Goal: Task Accomplishment & Management: Use online tool/utility

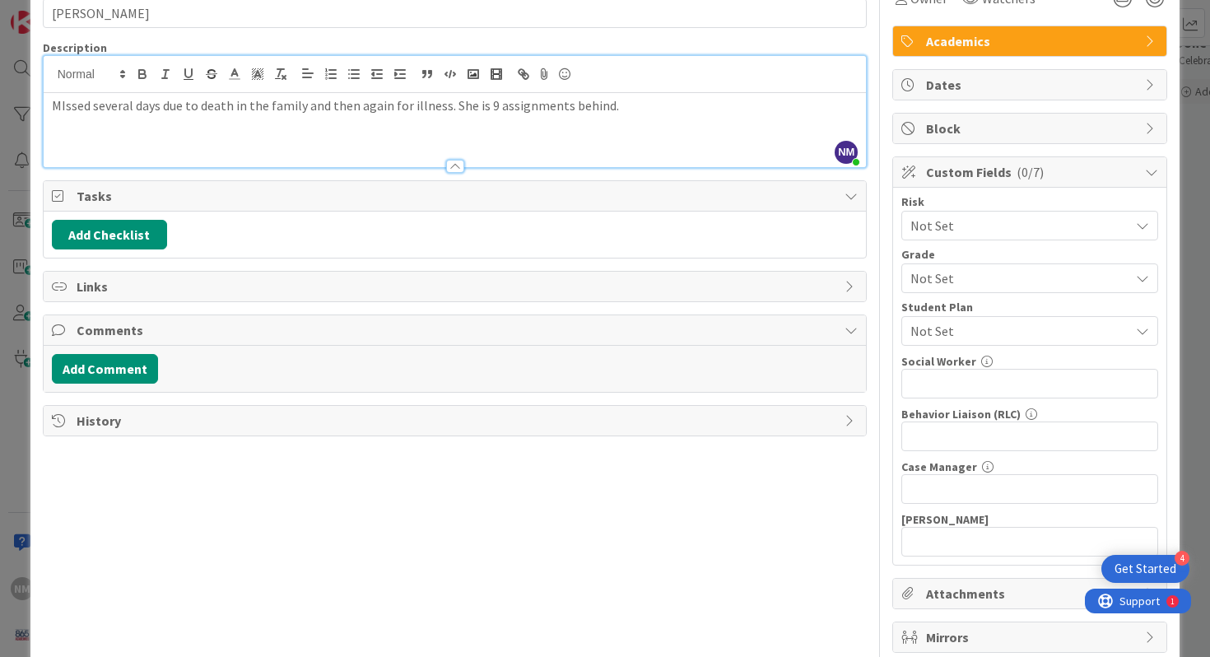
scroll to position [113, 0]
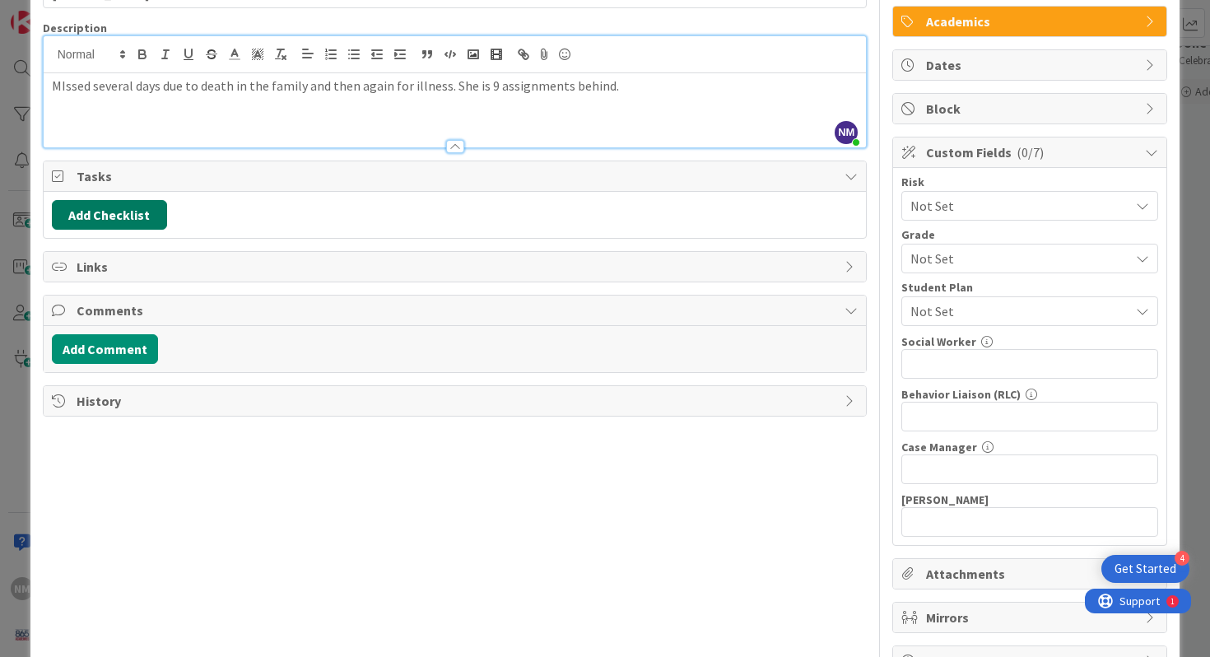
click at [97, 209] on button "Add Checklist" at bounding box center [109, 215] width 115 height 30
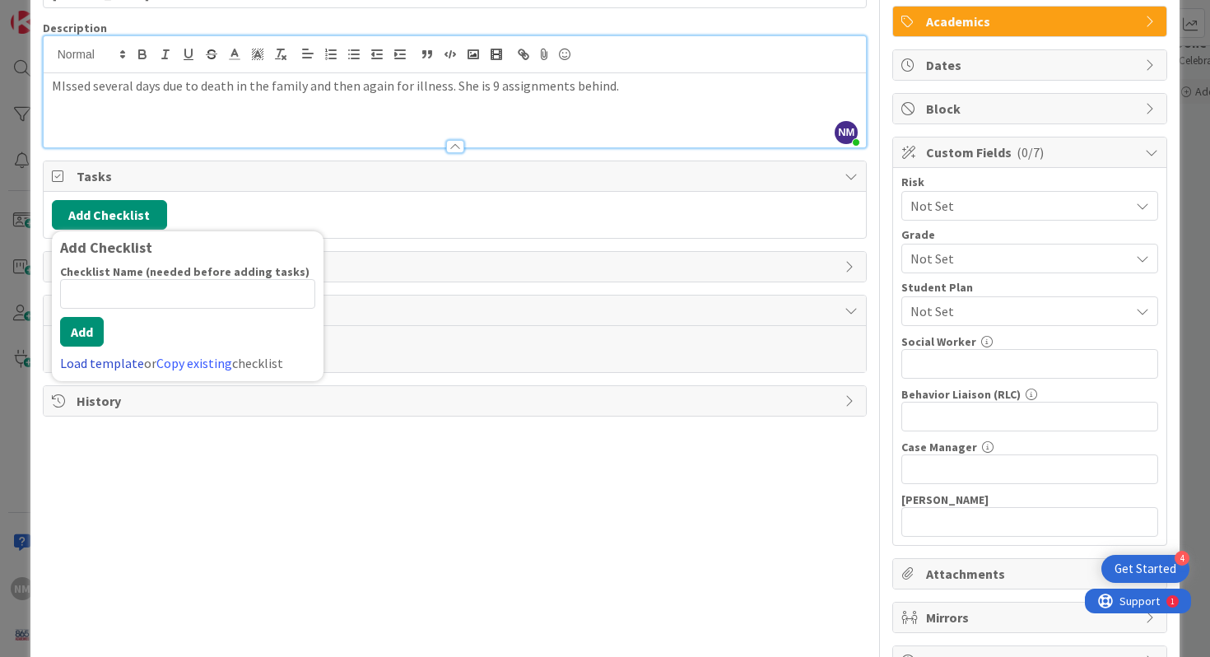
click at [109, 364] on link "Load template" at bounding box center [102, 363] width 84 height 16
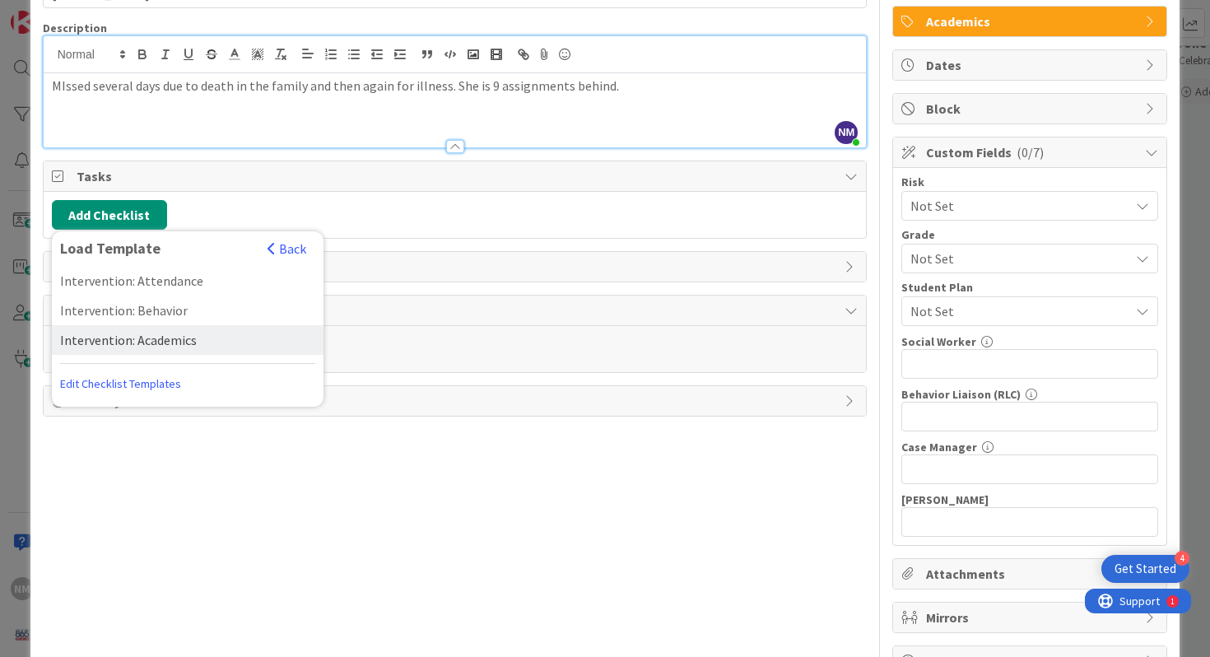
click at [147, 347] on div "Intervention: Academics" at bounding box center [188, 340] width 272 height 30
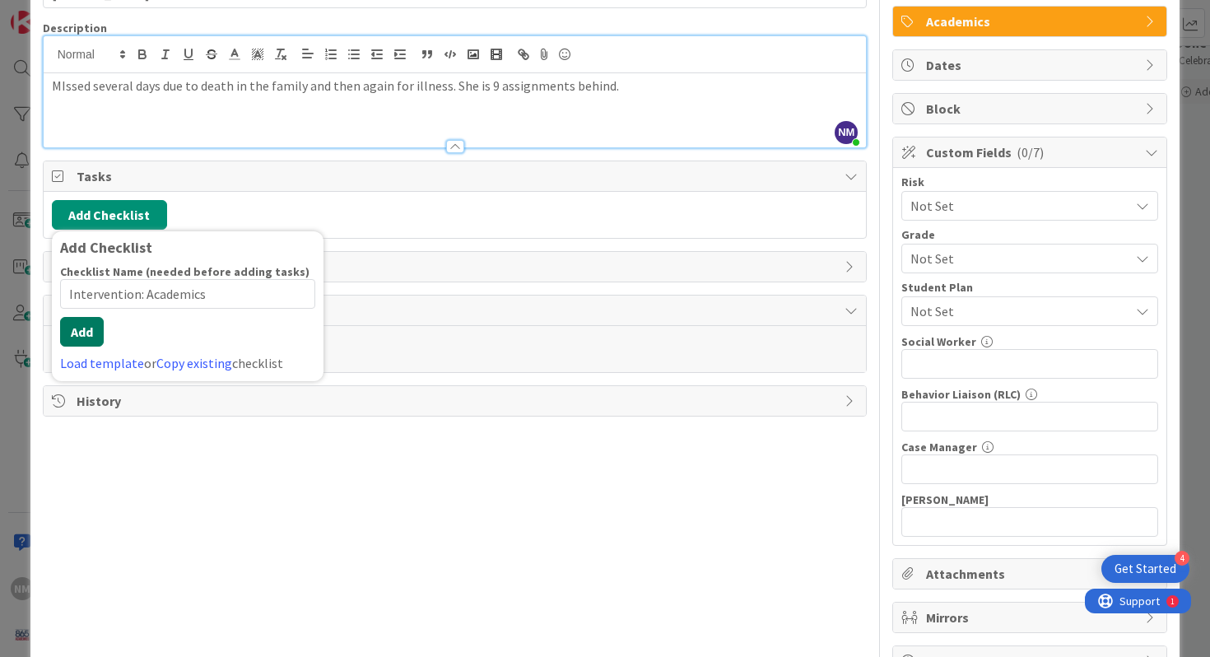
click at [73, 350] on div "Checklist Name (needed before adding tasks) 23 / 64 Intervention: Academics Add…" at bounding box center [187, 318] width 255 height 109
click at [88, 328] on button "Add" at bounding box center [82, 332] width 44 height 30
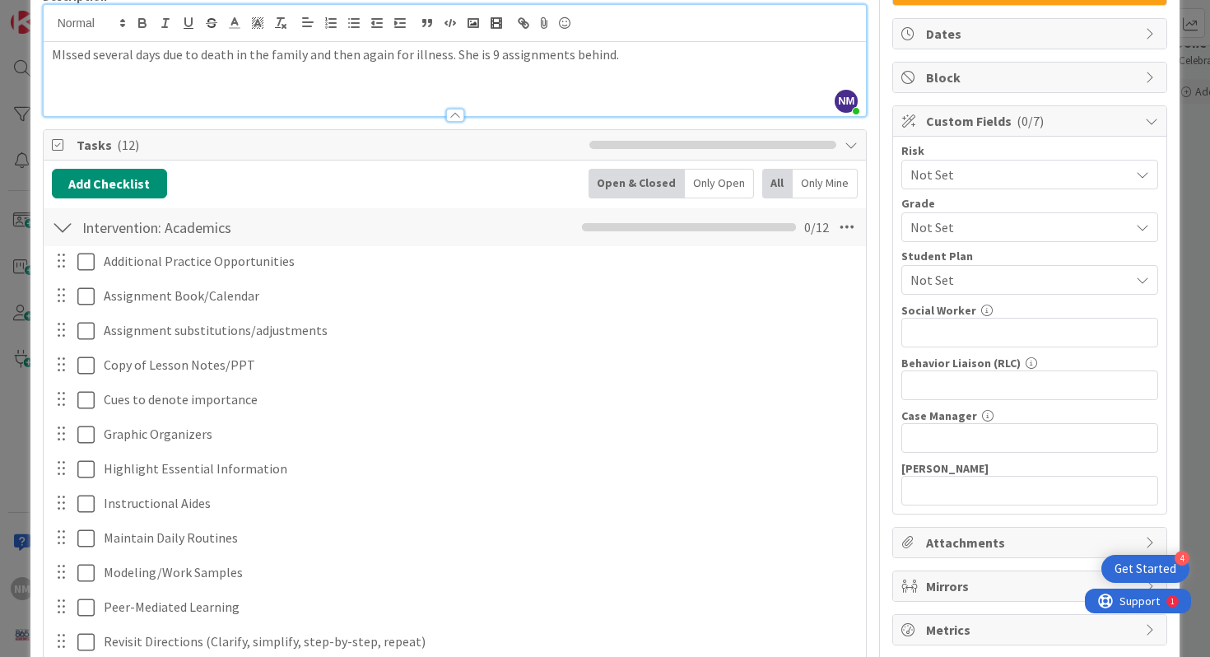
scroll to position [0, 0]
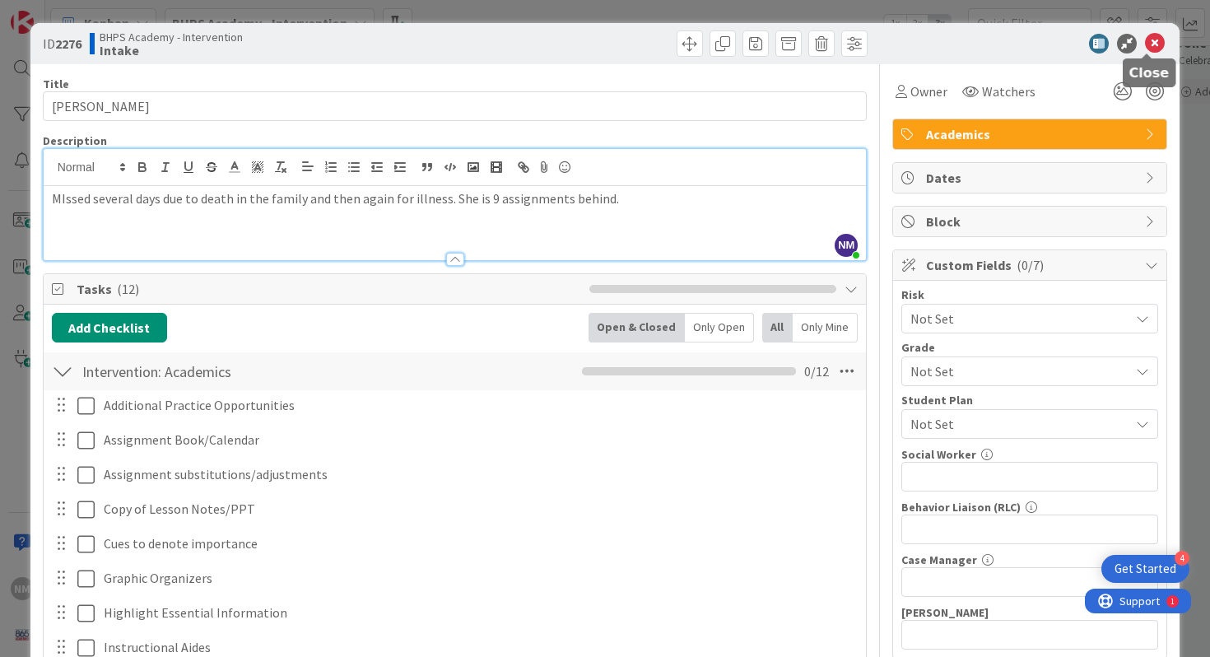
click at [1153, 41] on icon at bounding box center [1155, 44] width 20 height 20
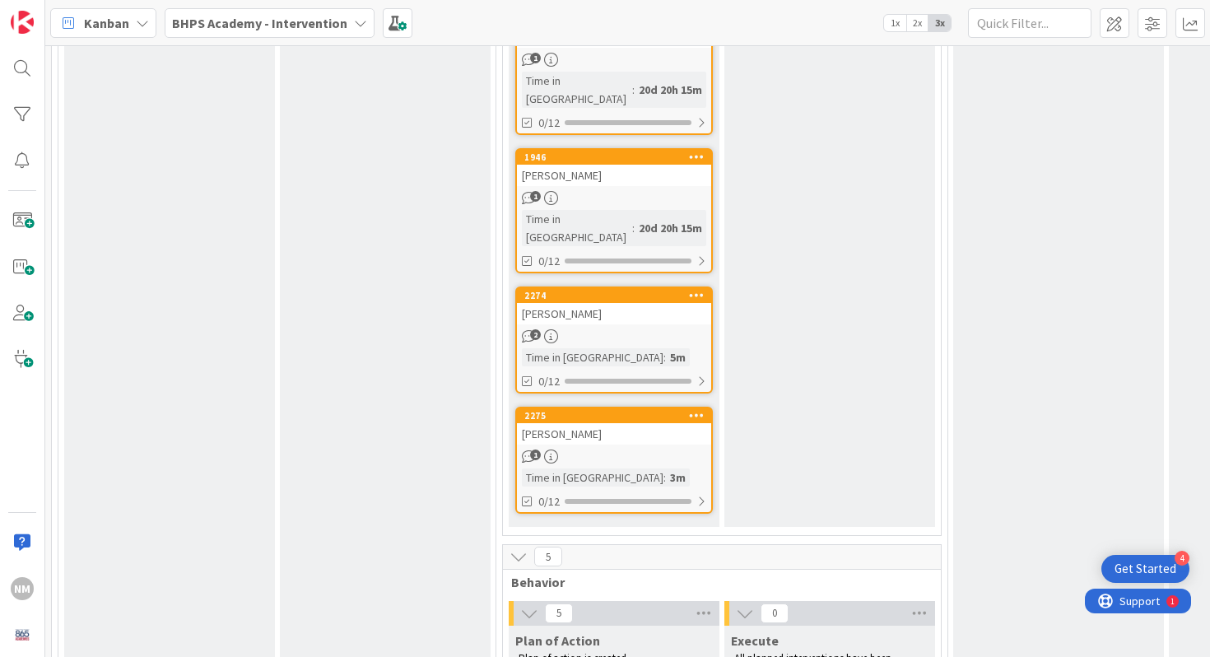
scroll to position [1246, 0]
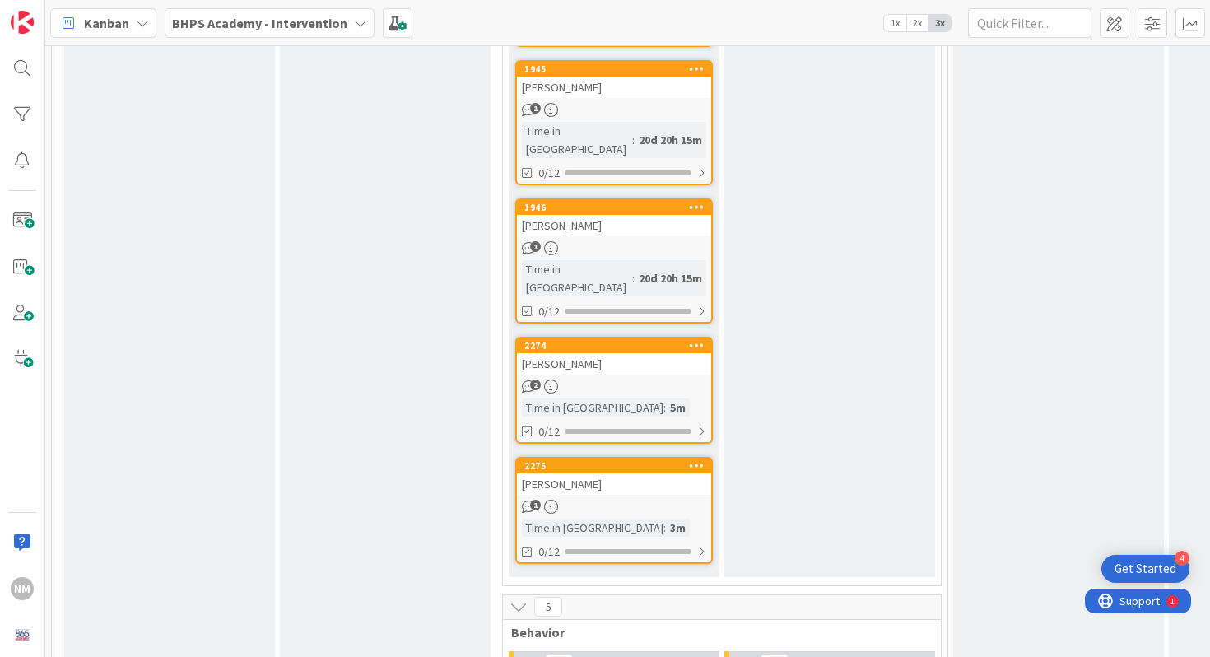
drag, startPoint x: 135, startPoint y: 135, endPoint x: 608, endPoint y: 1, distance: 491.2
click at [19, 216] on span at bounding box center [22, 220] width 33 height 33
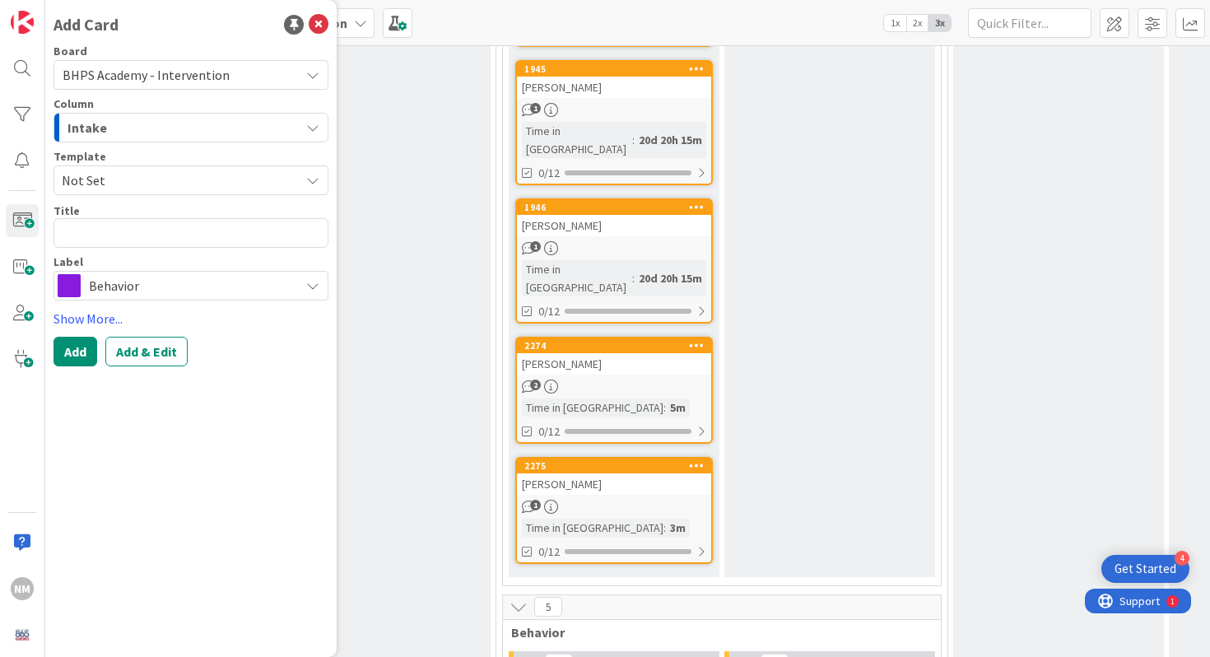
click at [112, 252] on div "Board BHPS Academy - Intervention Column Intake Template Not Set Title 0 / 128 …" at bounding box center [191, 172] width 275 height 255
click at [112, 244] on textarea at bounding box center [191, 233] width 275 height 30
type textarea "x"
type textarea "S"
type textarea "x"
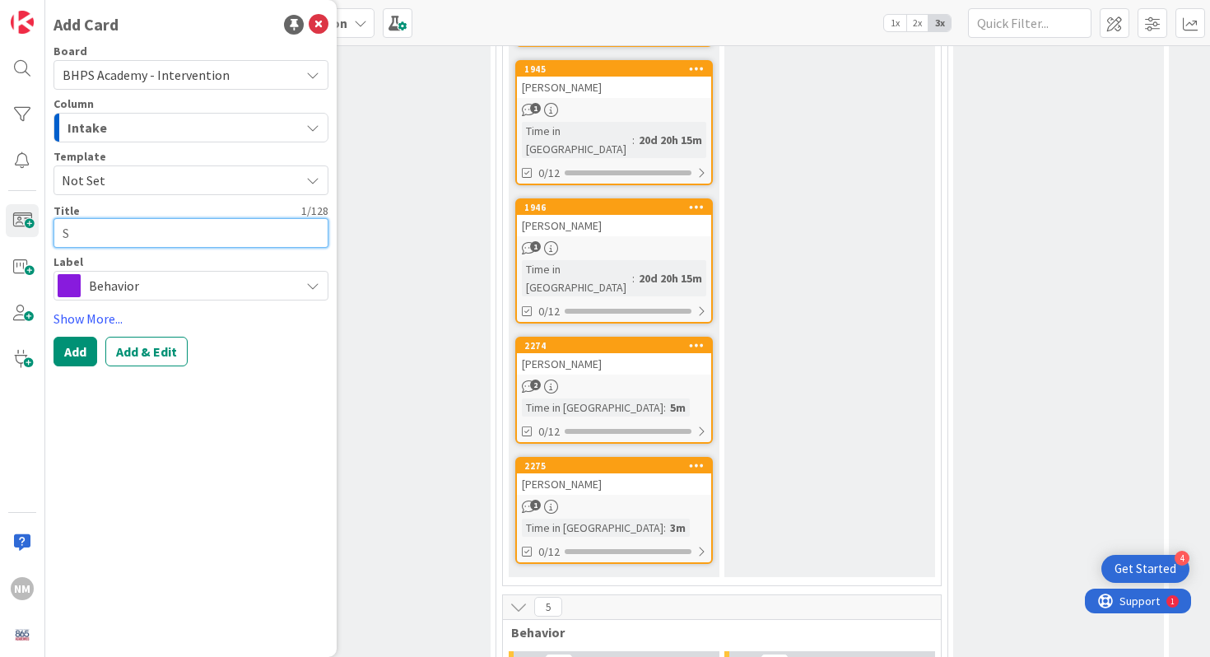
type textarea "Sa"
type textarea "x"
type textarea "[PERSON_NAME]"
type textarea "x"
type textarea "Samm"
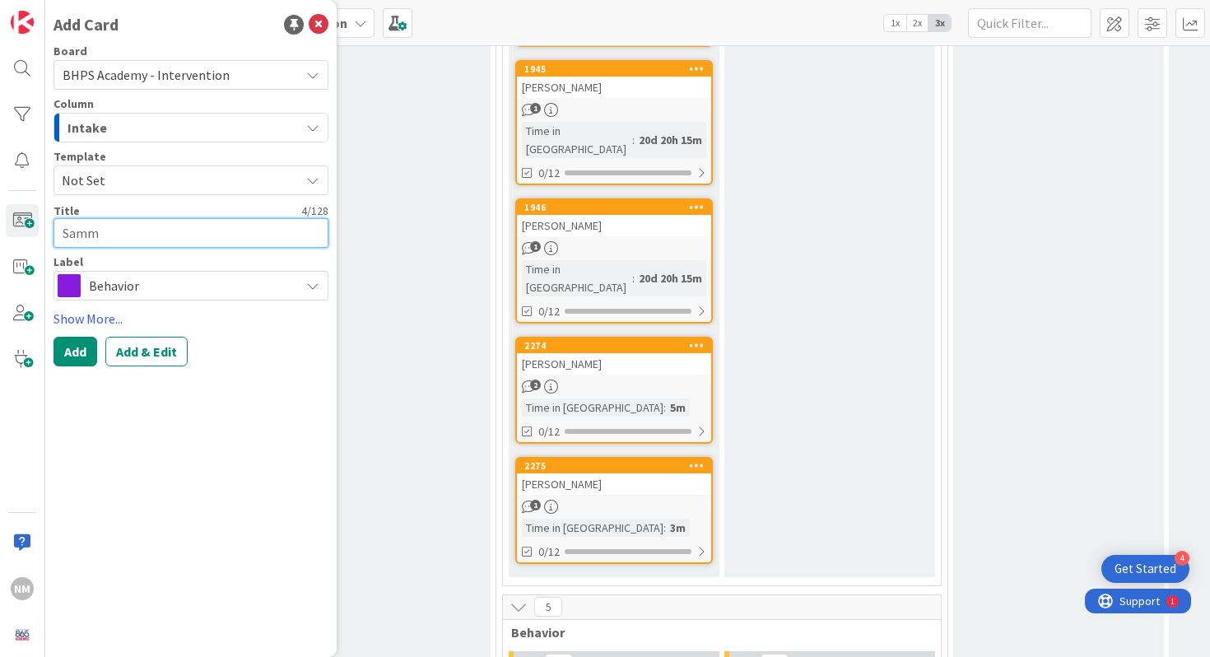
type textarea "x"
type textarea "[PERSON_NAME]"
type textarea "x"
type textarea "[PERSON_NAME]"
type textarea "x"
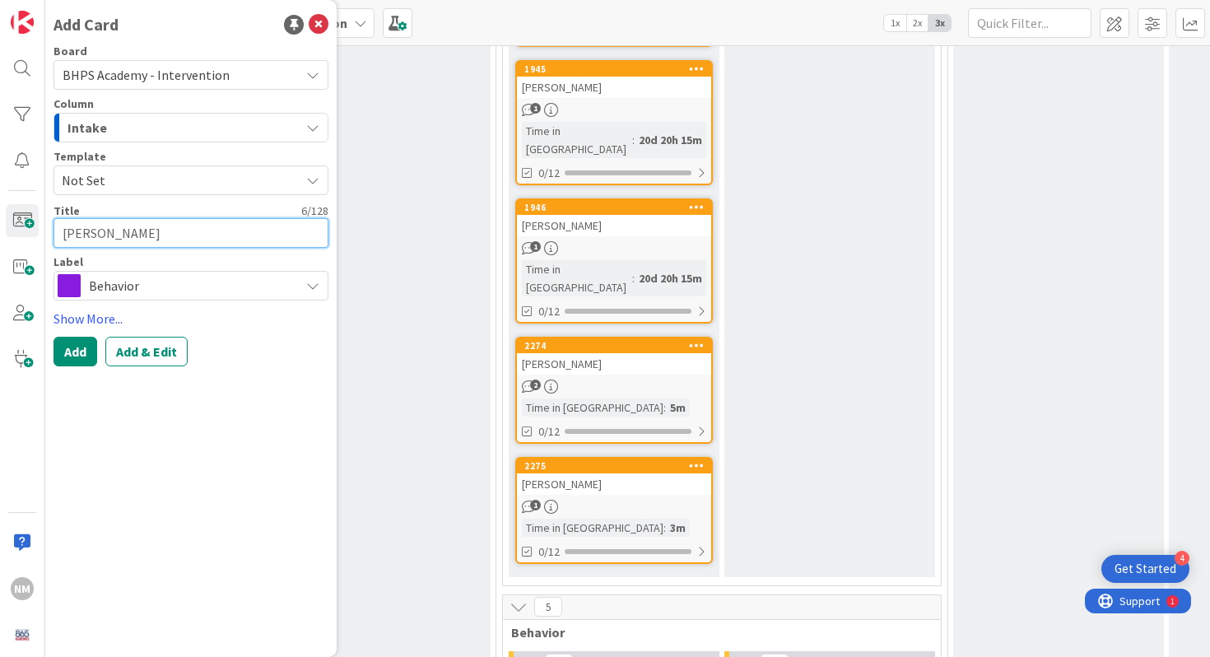
type textarea "[PERSON_NAME]"
type textarea "x"
type textarea "[PERSON_NAME]"
type textarea "x"
type textarea "[PERSON_NAME]"
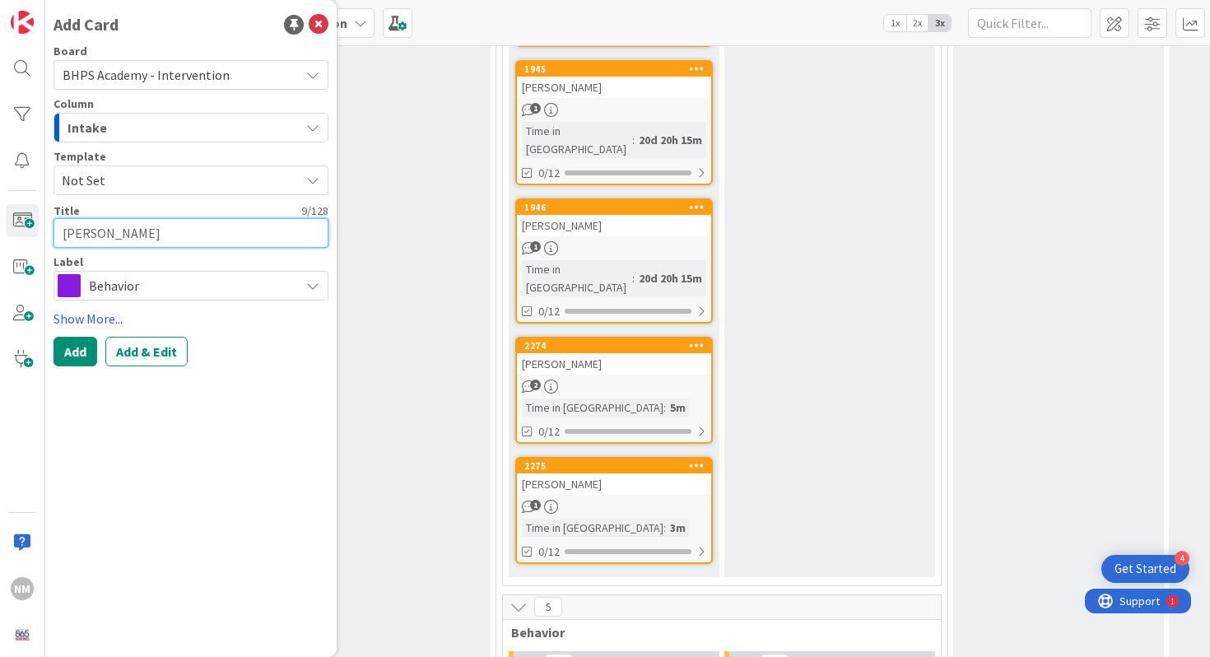
type textarea "x"
type textarea "[PERSON_NAME]"
type textarea "x"
type textarea "[PERSON_NAME]"
type textarea "x"
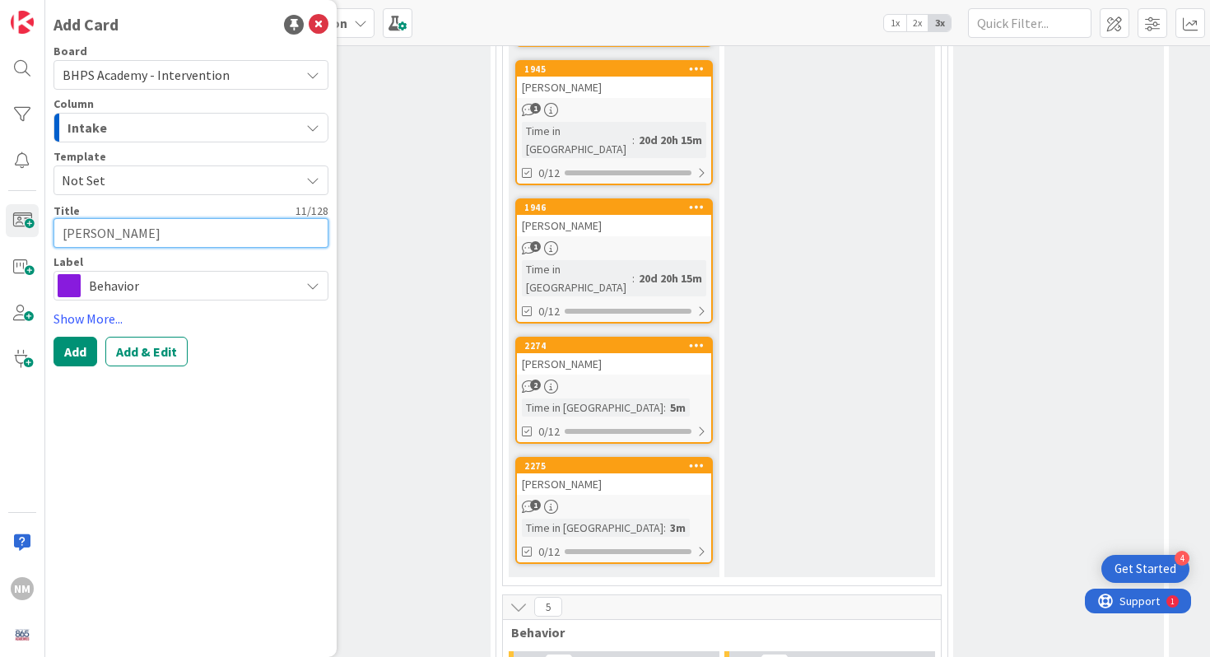
type textarea "[PERSON_NAME]"
type textarea "x"
type textarea "[PERSON_NAME]"
type textarea "x"
type textarea "[PERSON_NAME]"
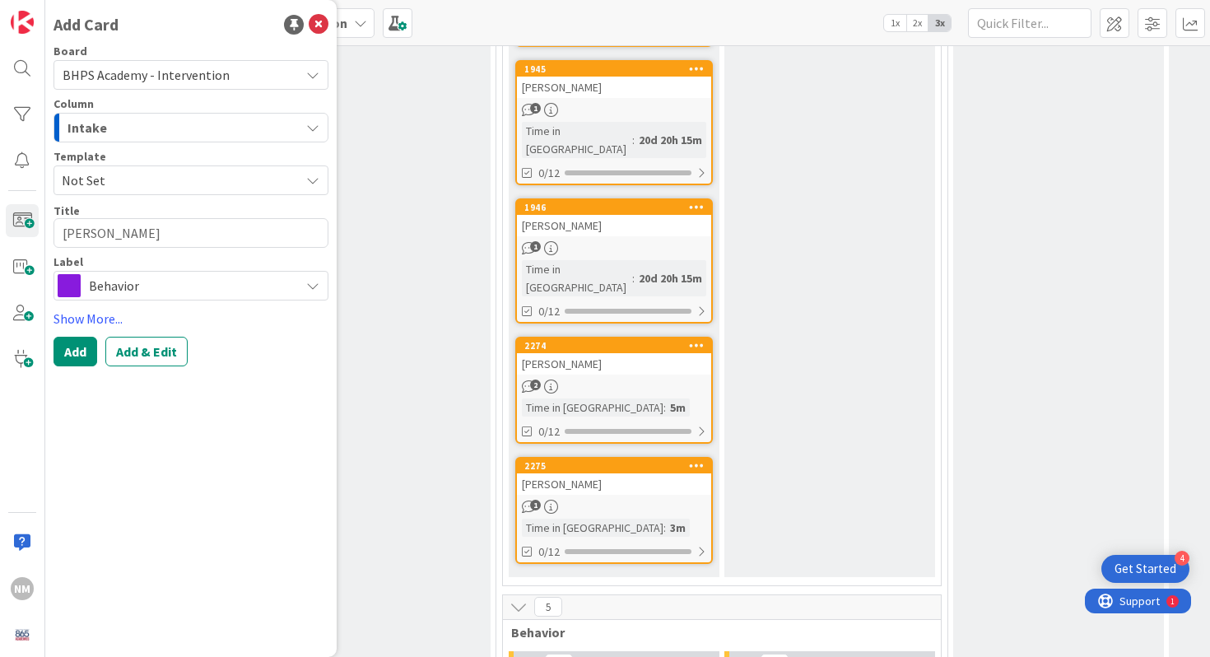
click at [125, 277] on span "Behavior" at bounding box center [190, 285] width 203 height 23
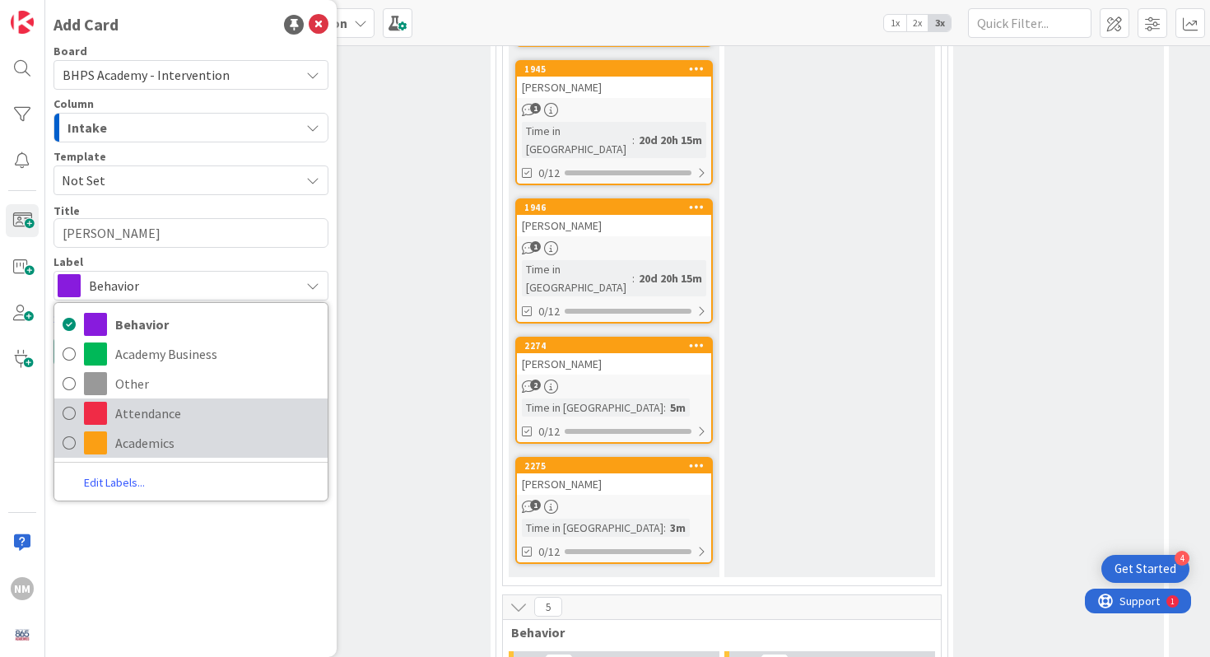
click at [100, 443] on span at bounding box center [95, 442] width 23 height 23
type textarea "x"
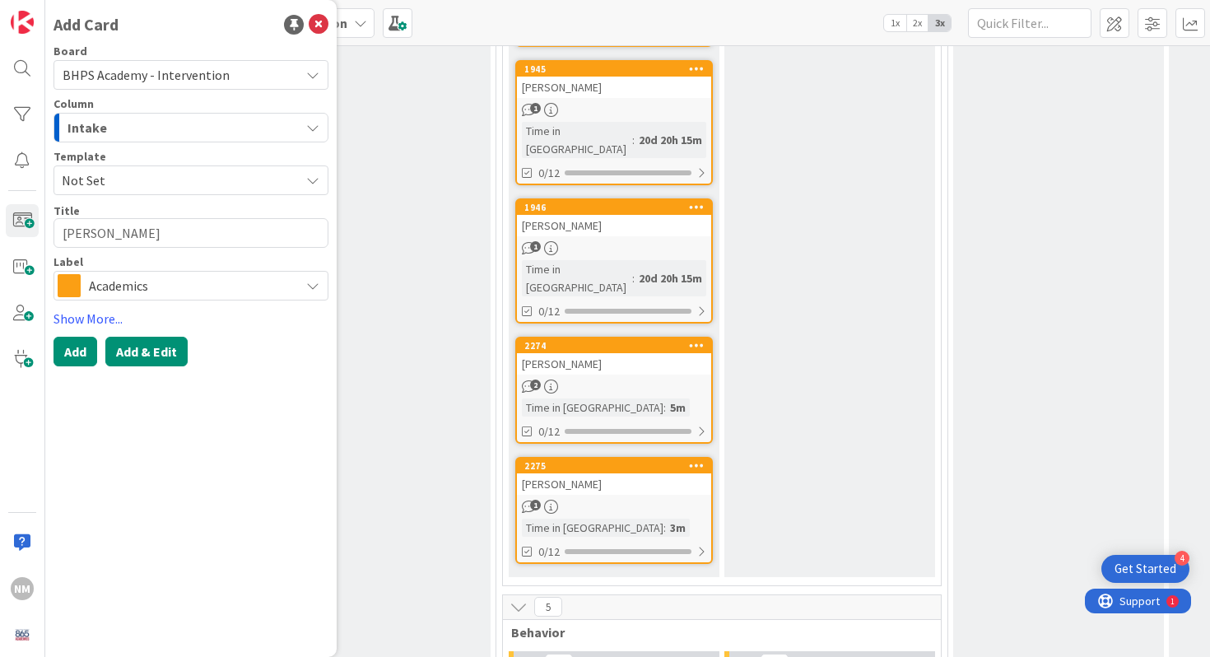
click at [147, 357] on button "Add & Edit" at bounding box center [146, 352] width 82 height 30
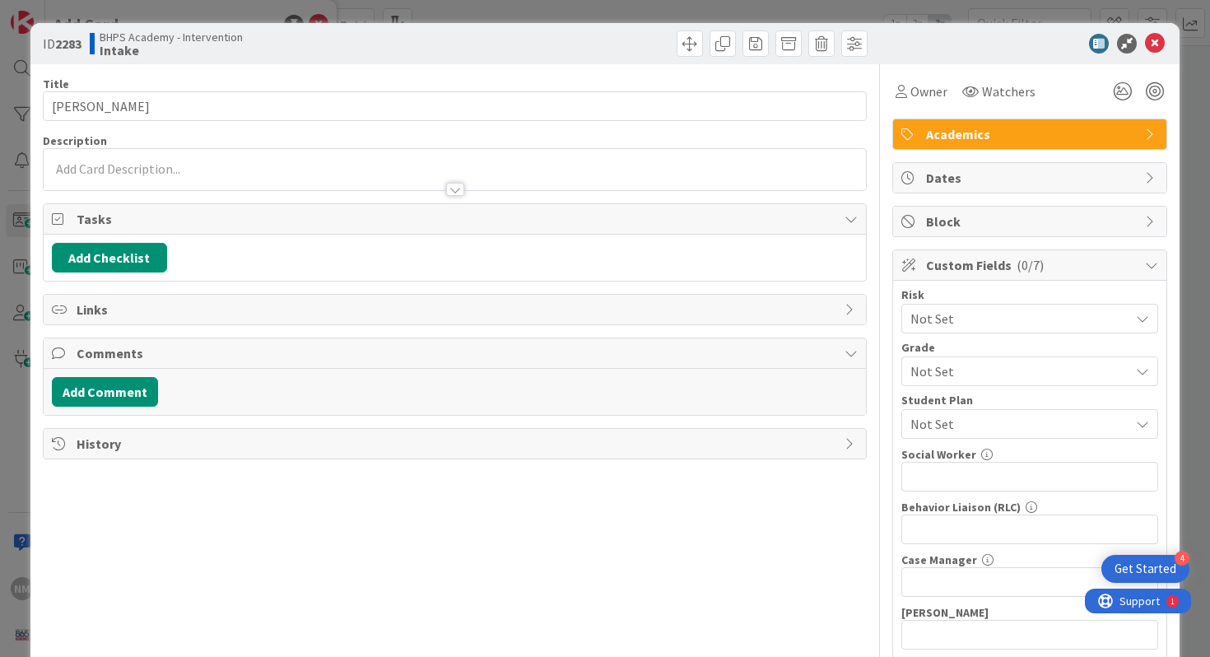
click at [169, 179] on div at bounding box center [455, 181] width 823 height 17
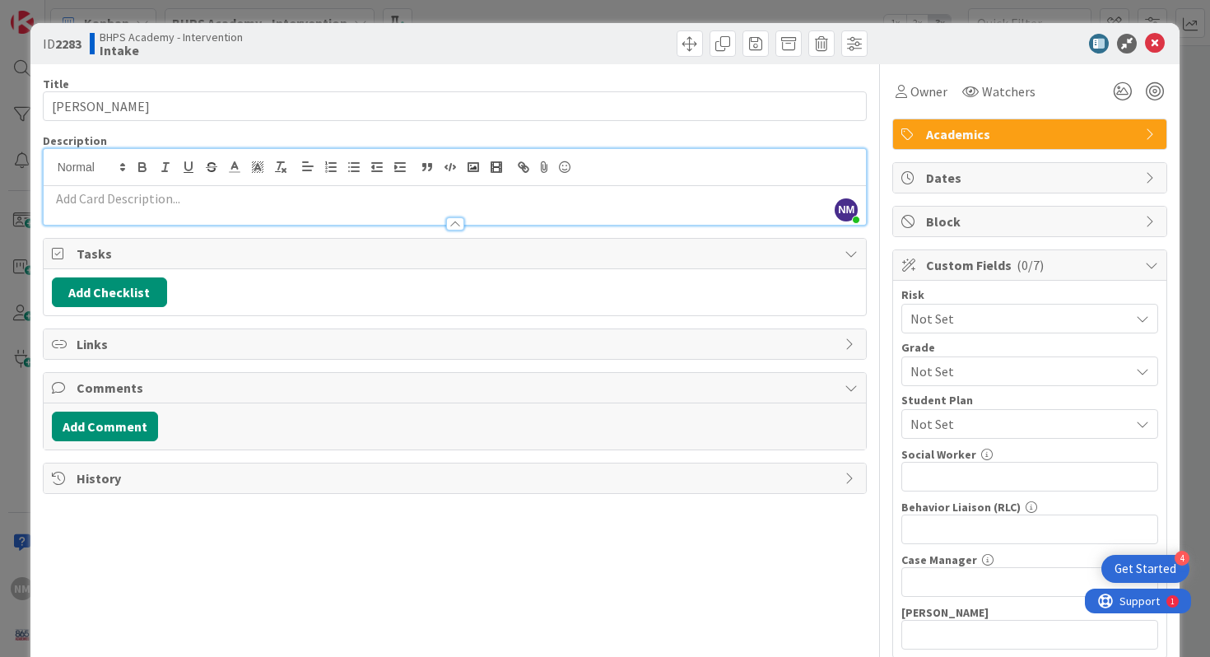
click at [137, 206] on p at bounding box center [455, 198] width 807 height 19
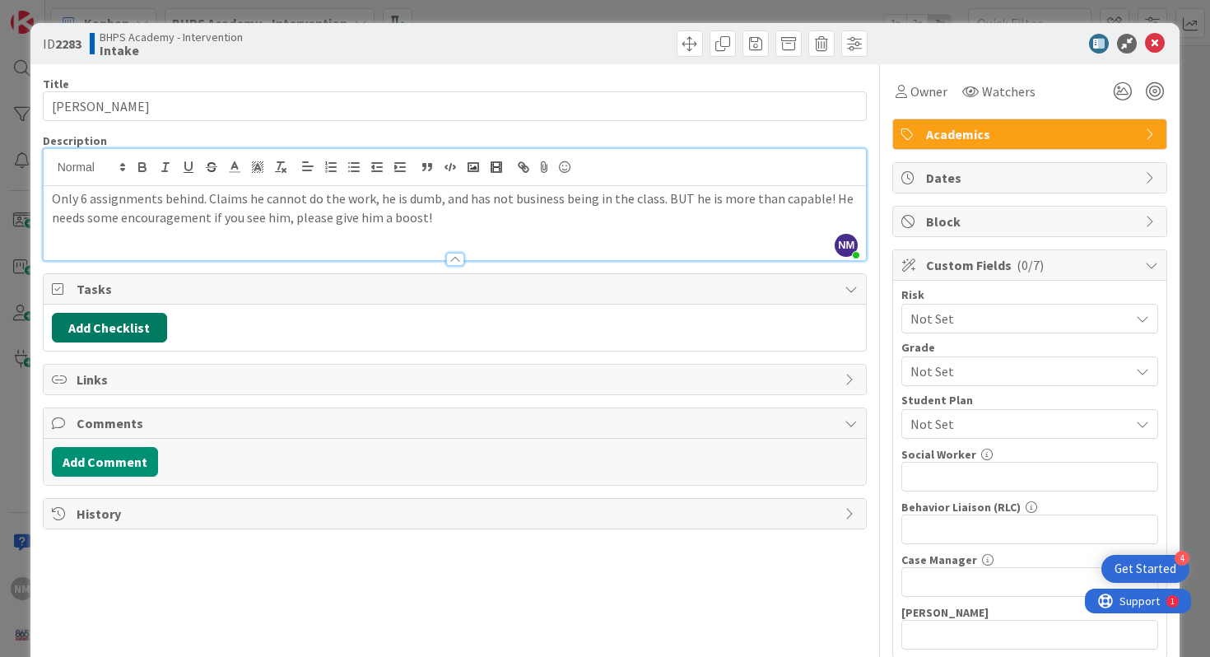
click at [123, 342] on button "Add Checklist" at bounding box center [109, 328] width 115 height 30
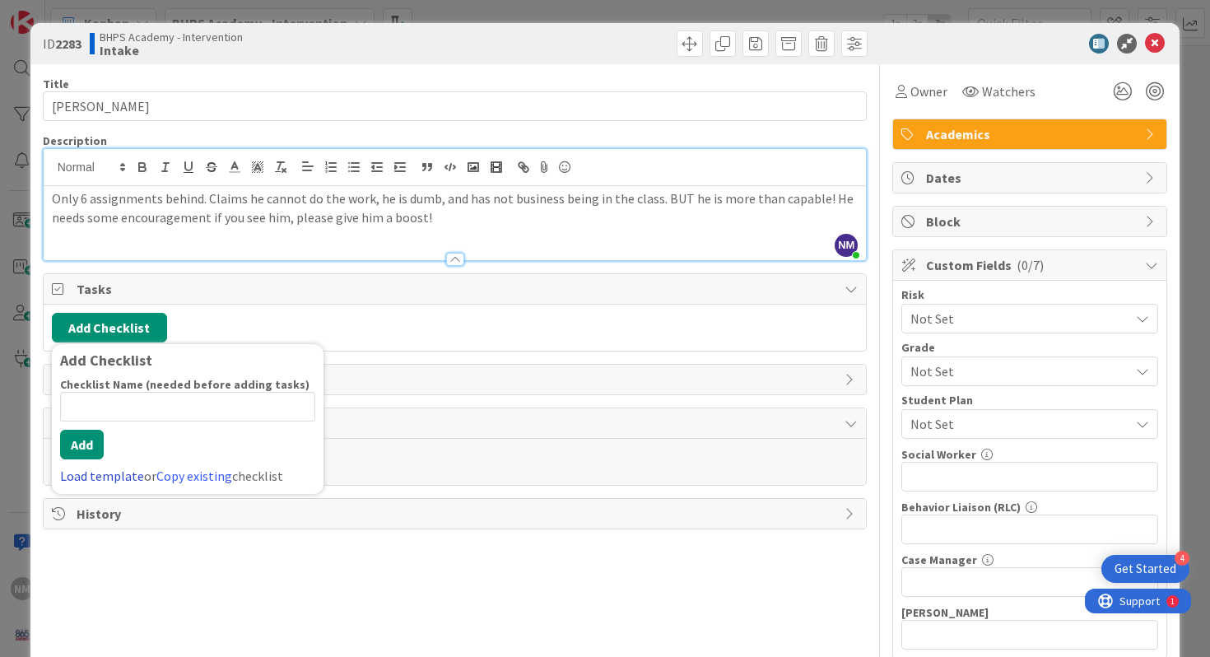
click at [85, 475] on link "Load template" at bounding box center [102, 476] width 84 height 16
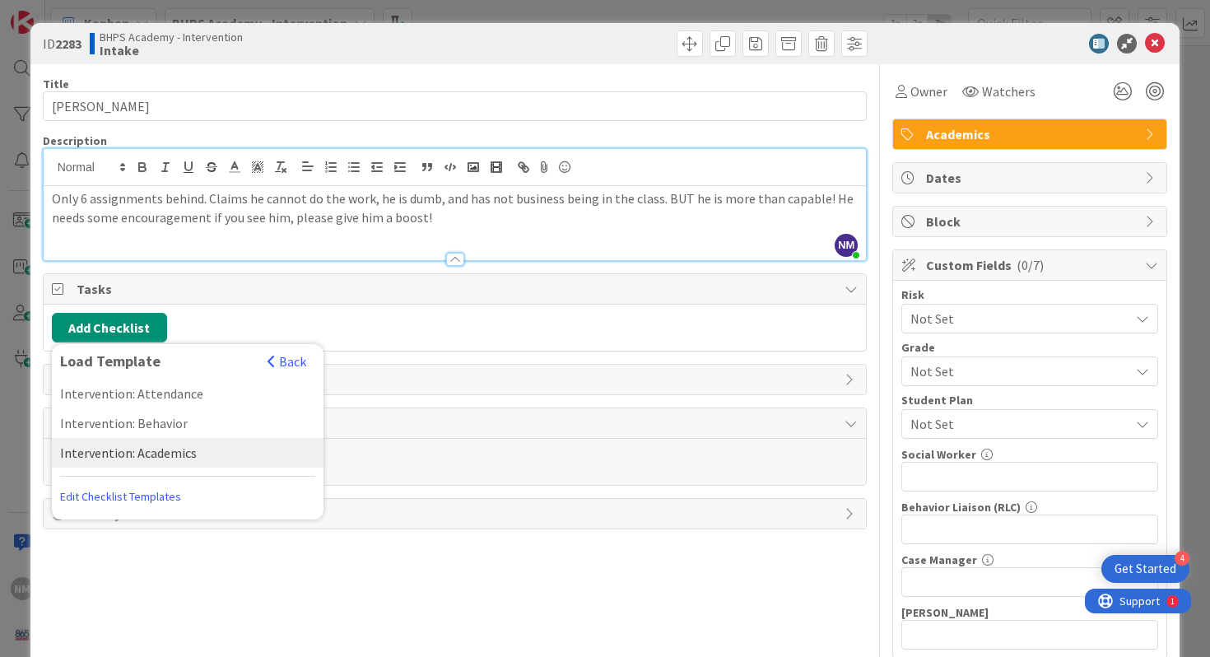
click at [166, 462] on div "Intervention: Academics" at bounding box center [188, 453] width 272 height 30
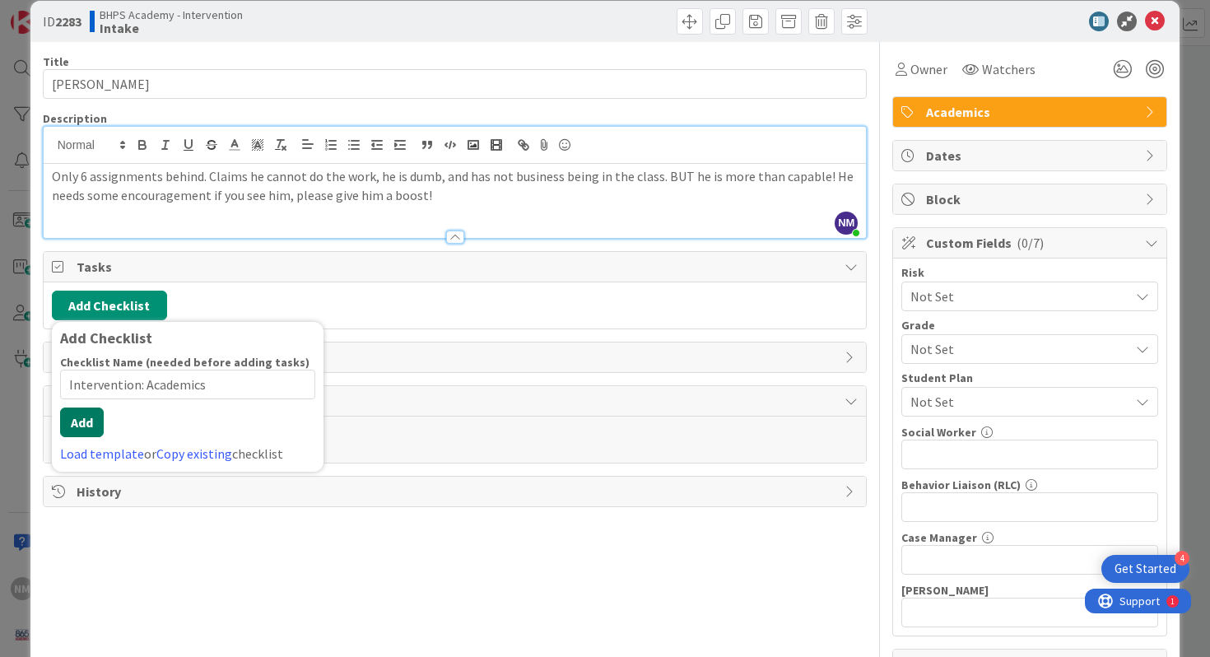
scroll to position [12, 0]
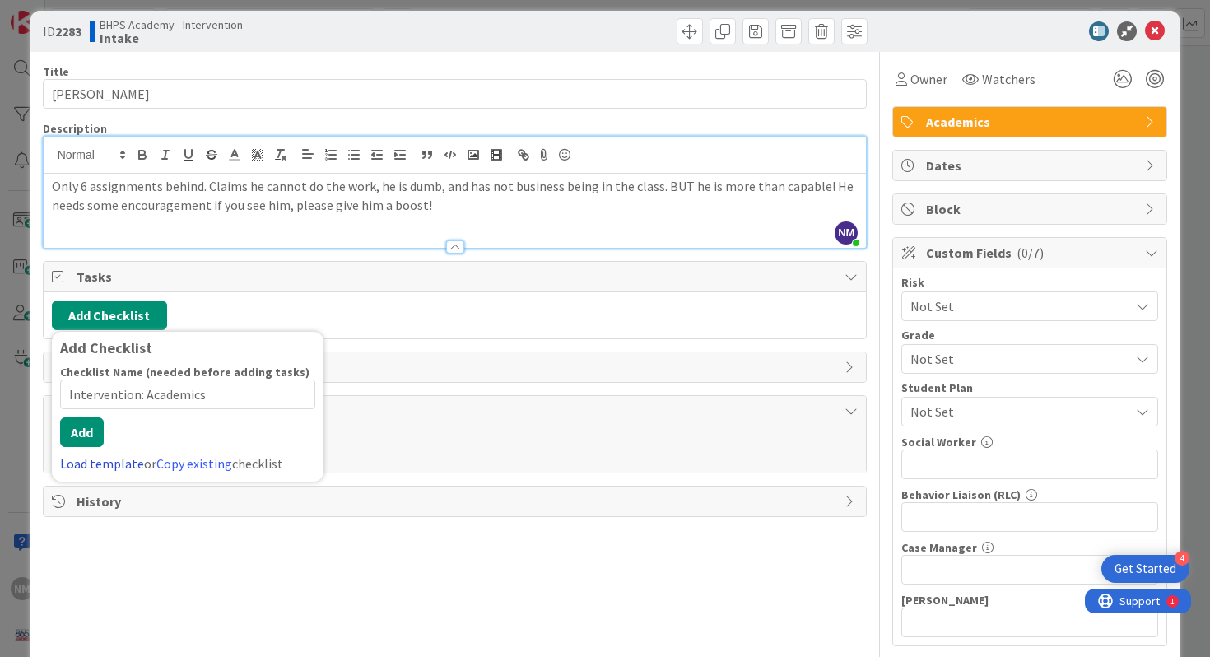
click at [90, 475] on div "Add Checklist Checklist Name (needed before adding tasks) 23 / 64 Intervention:…" at bounding box center [188, 407] width 272 height 150
click at [84, 427] on button "Add" at bounding box center [82, 432] width 44 height 30
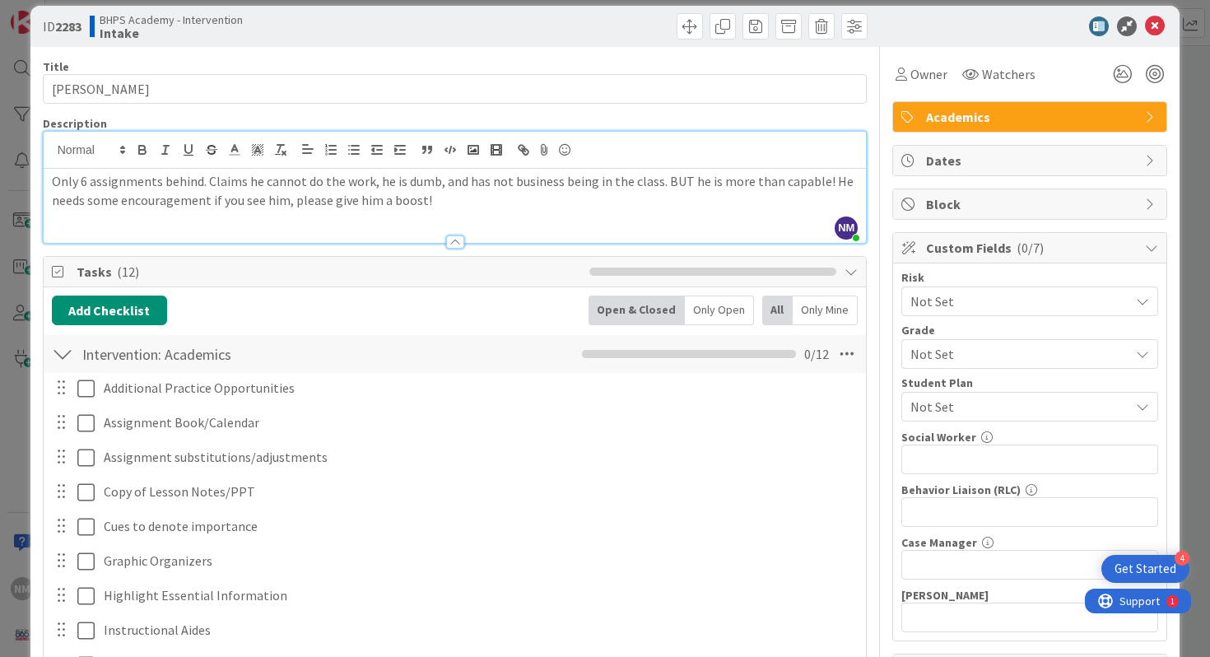
scroll to position [0, 0]
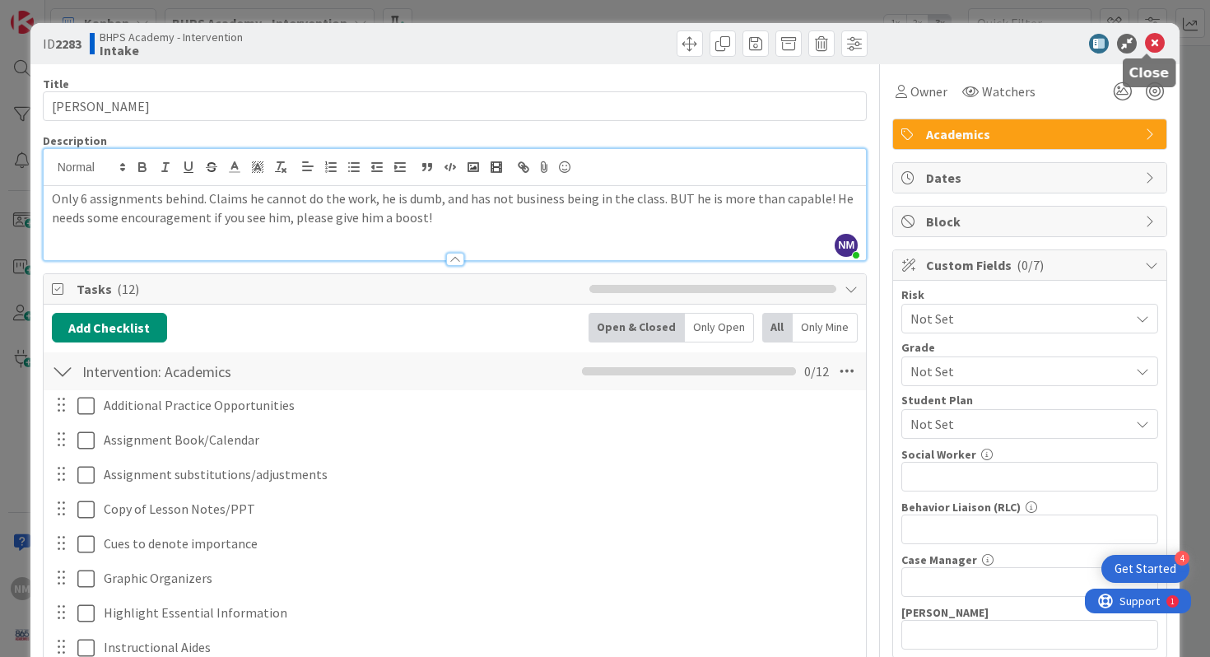
click at [1152, 44] on icon at bounding box center [1155, 44] width 20 height 20
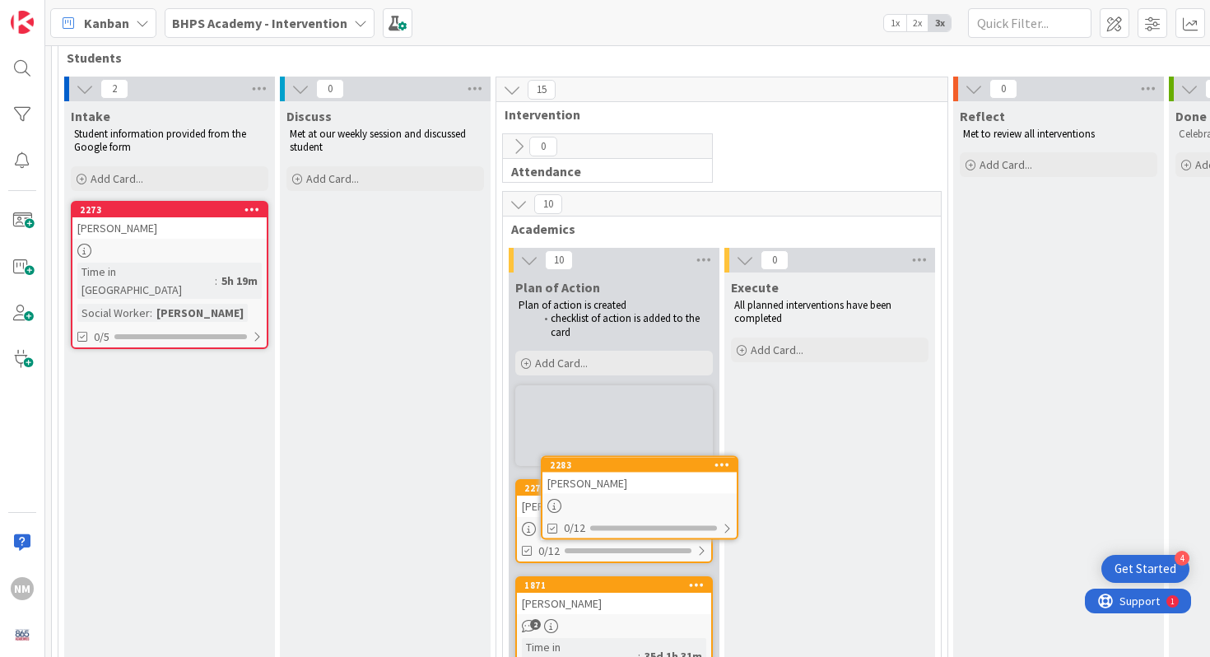
scroll to position [90, 0]
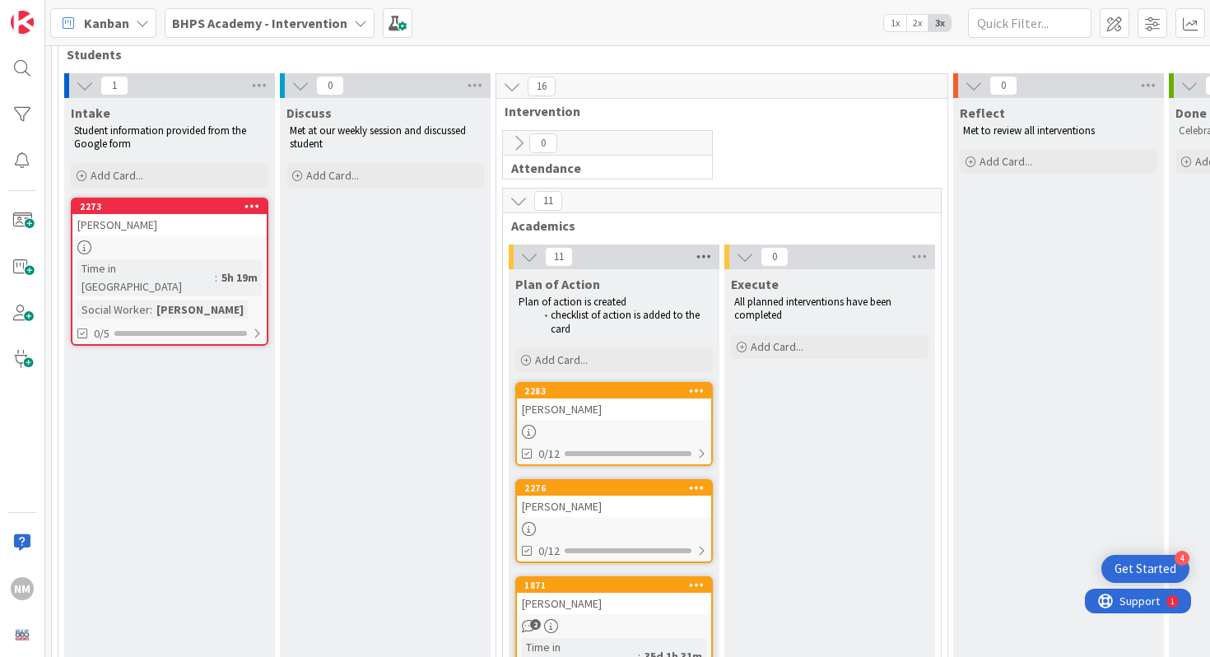
click at [701, 259] on icon at bounding box center [703, 257] width 21 height 25
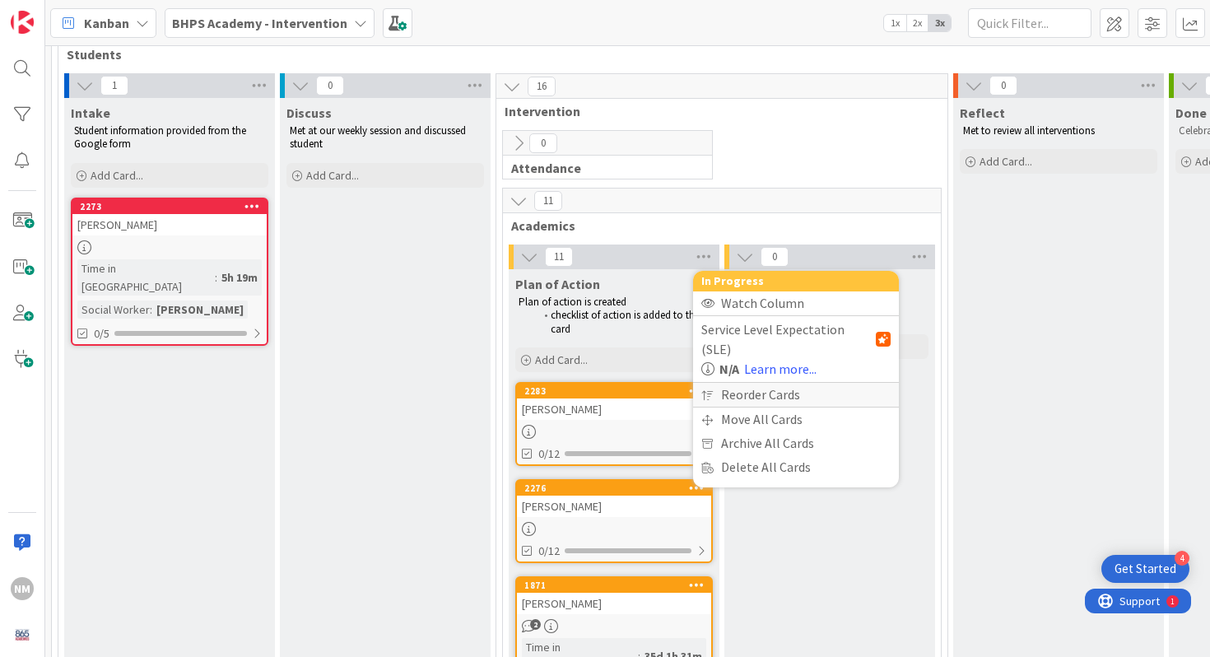
click at [720, 383] on div "Reorder Cards" at bounding box center [796, 395] width 206 height 24
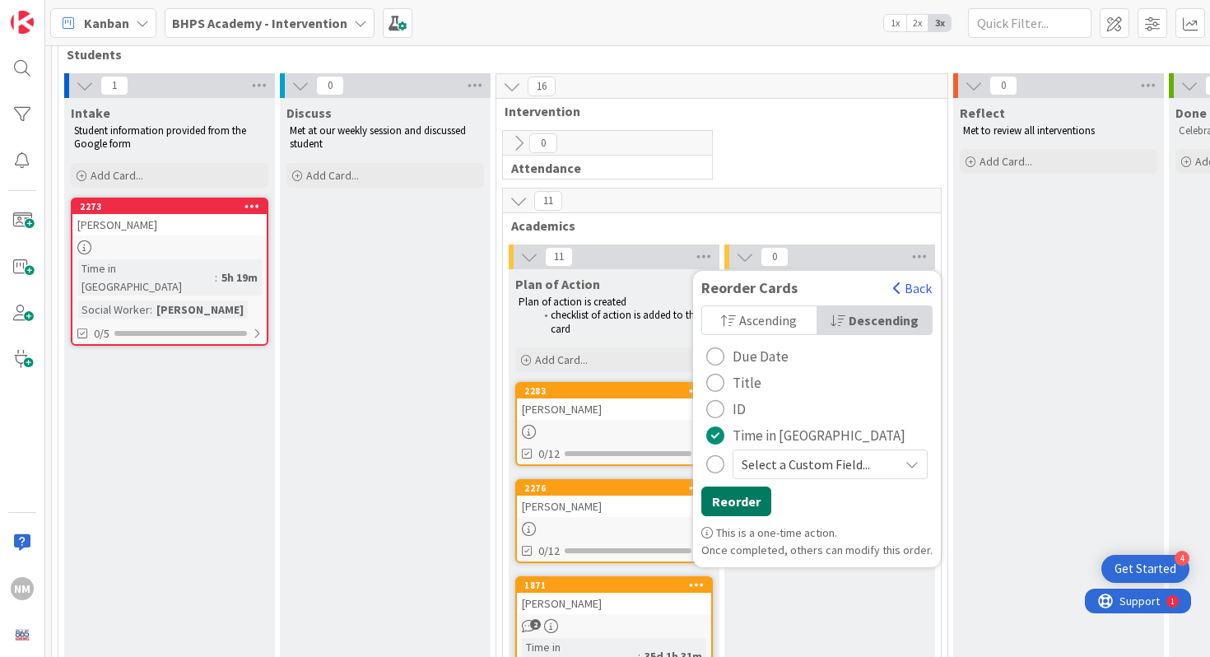
click at [739, 497] on button "Reorder" at bounding box center [736, 502] width 70 height 30
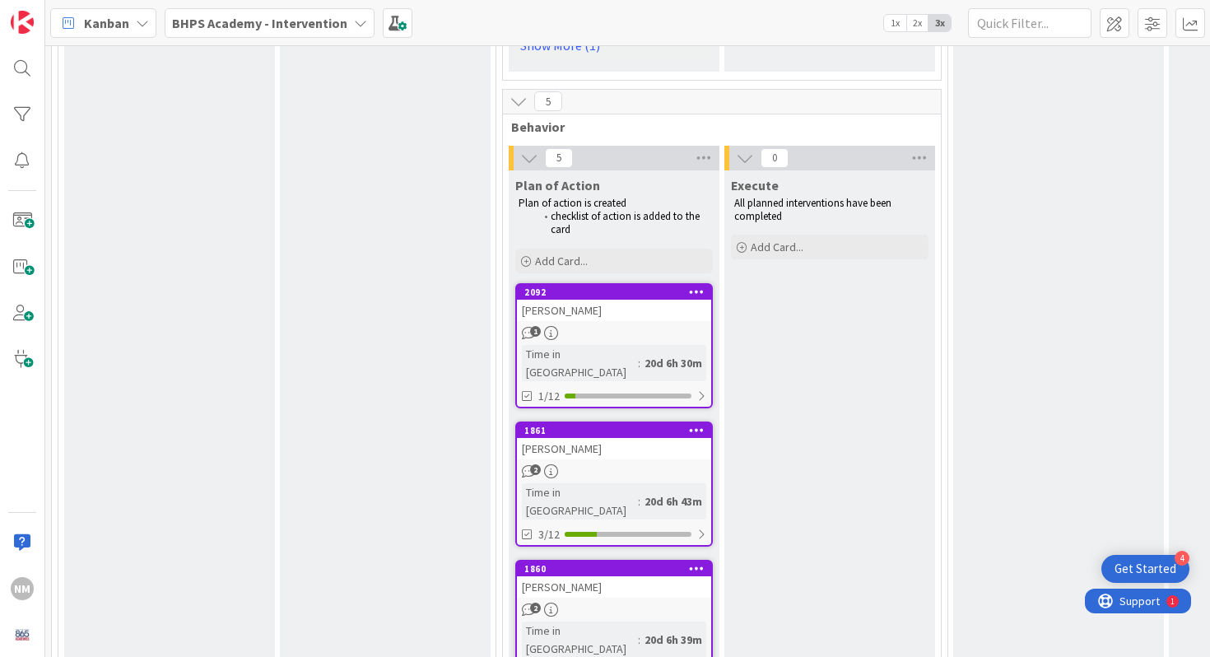
scroll to position [1688, 0]
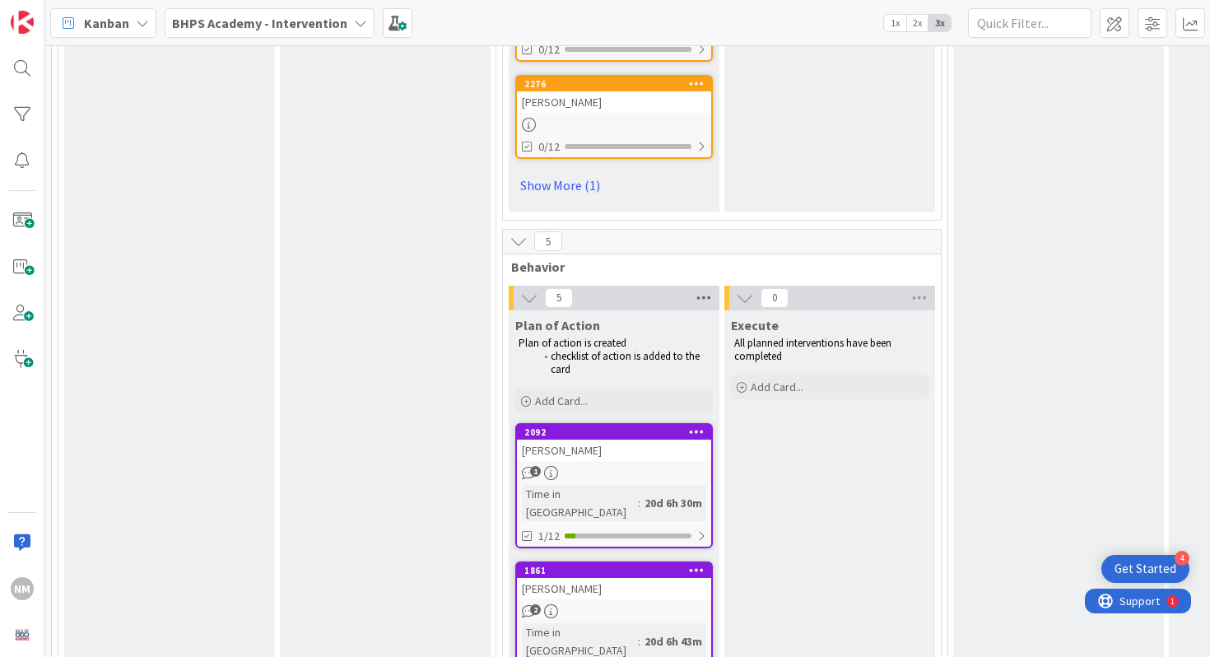
click at [704, 286] on icon at bounding box center [703, 298] width 21 height 25
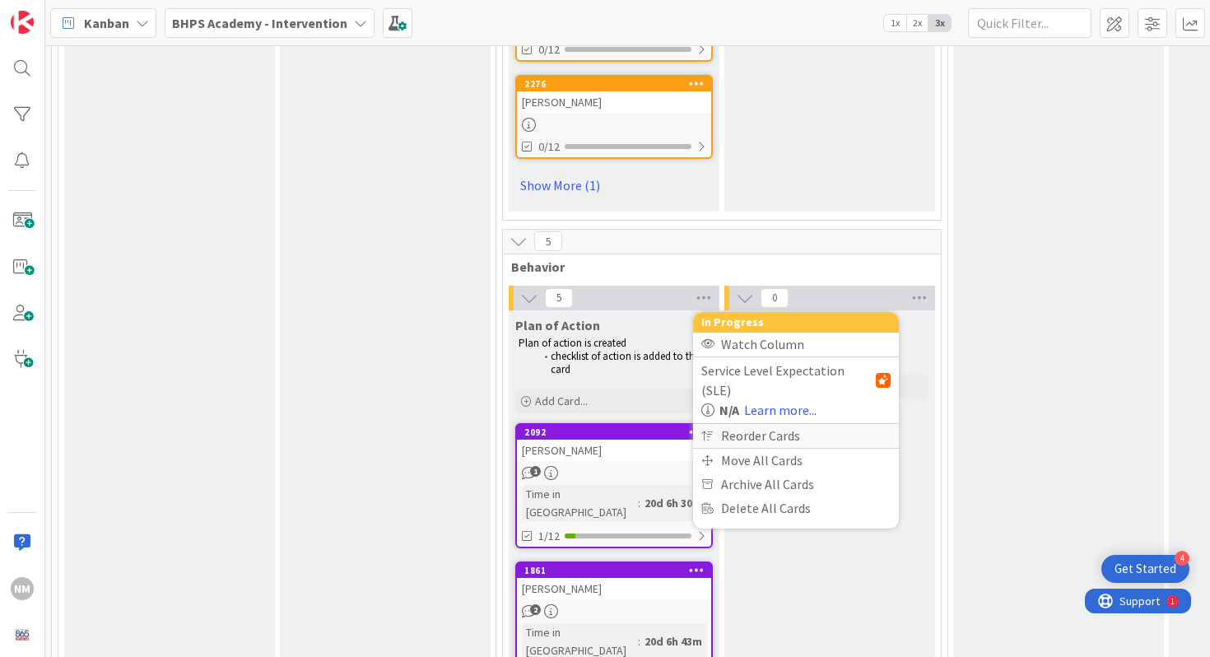
click at [756, 424] on div "Reorder Cards" at bounding box center [796, 436] width 206 height 24
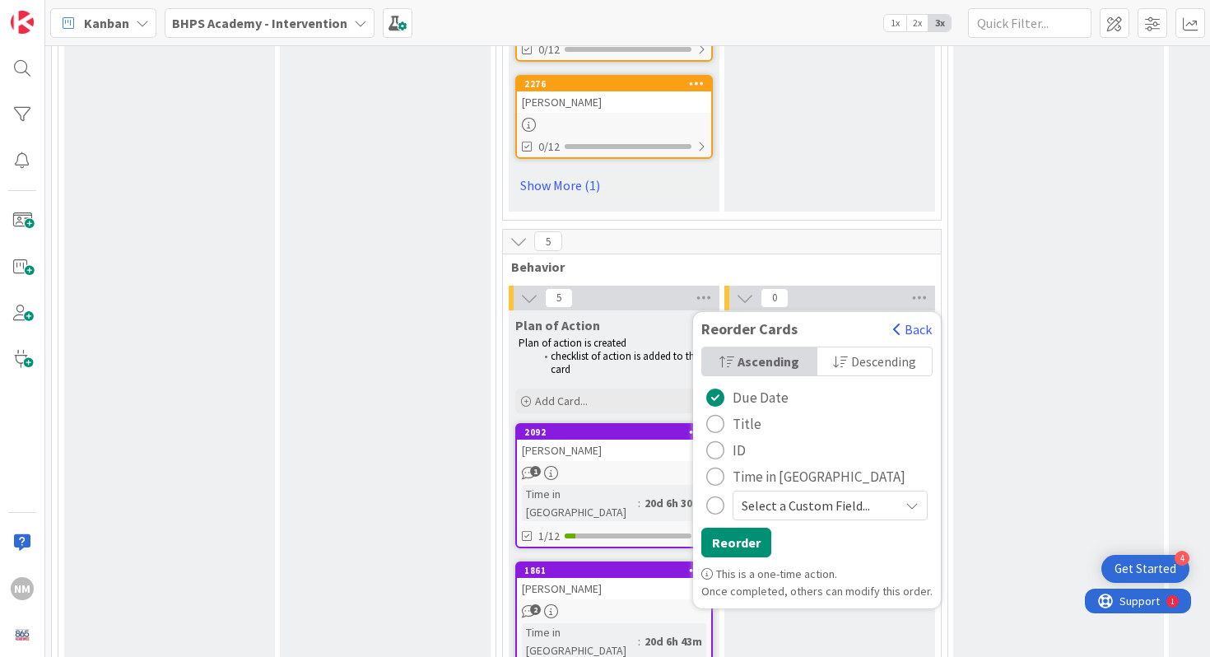
click at [715, 468] on div "radio" at bounding box center [715, 477] width 18 height 18
click at [869, 349] on span "Descending" at bounding box center [883, 361] width 65 height 25
click at [734, 395] on div "Ascending Descending Due Date Title ID Time in Column Select a Custom Field... …" at bounding box center [817, 456] width 248 height 219
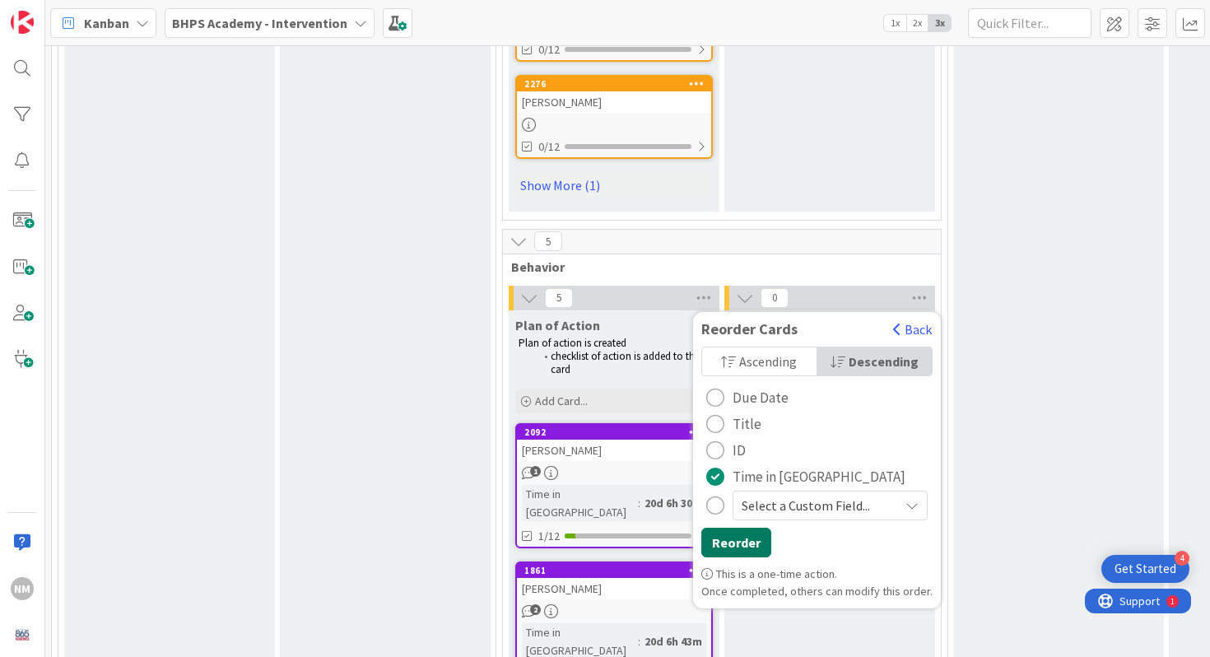
click at [733, 528] on button "Reorder" at bounding box center [736, 543] width 70 height 30
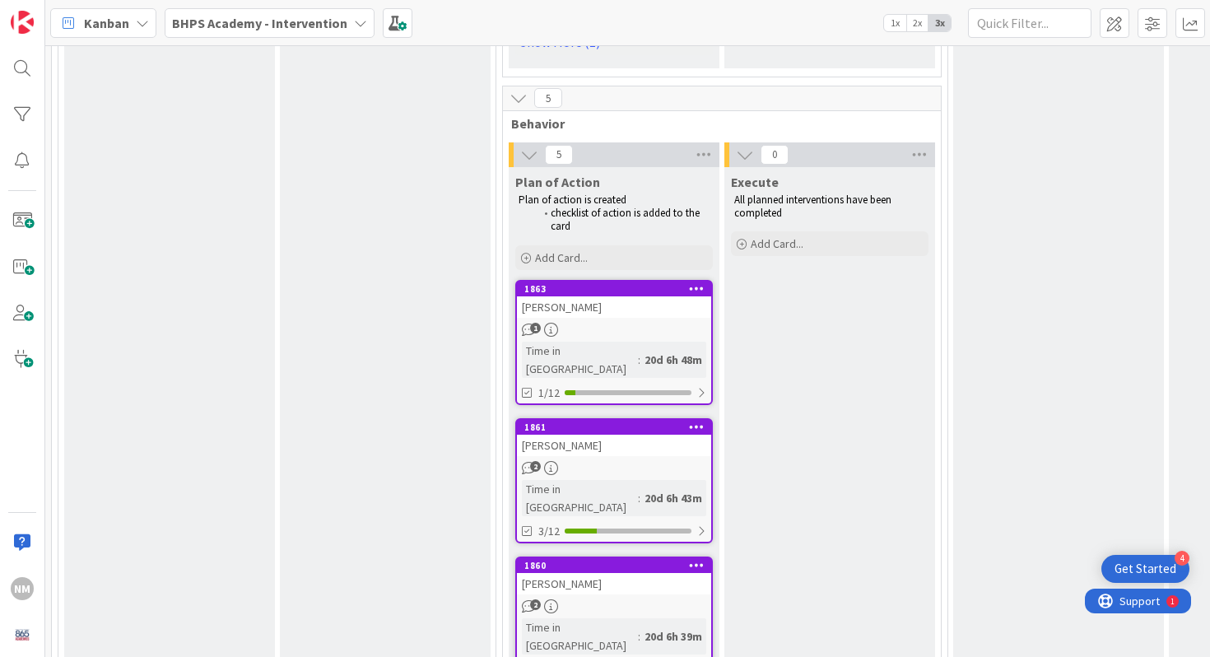
scroll to position [1840, 0]
